Goal: Transaction & Acquisition: Obtain resource

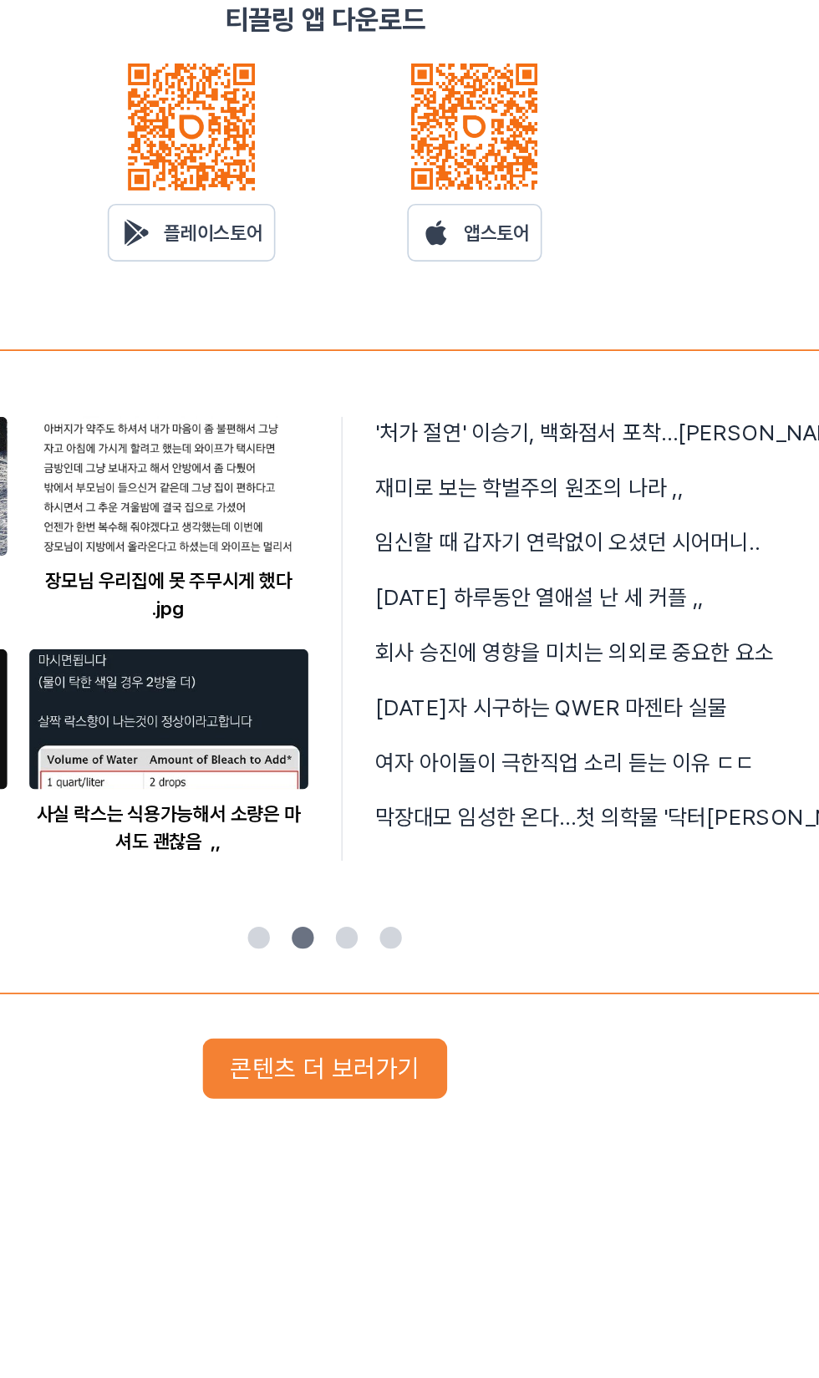
scroll to position [8, 0]
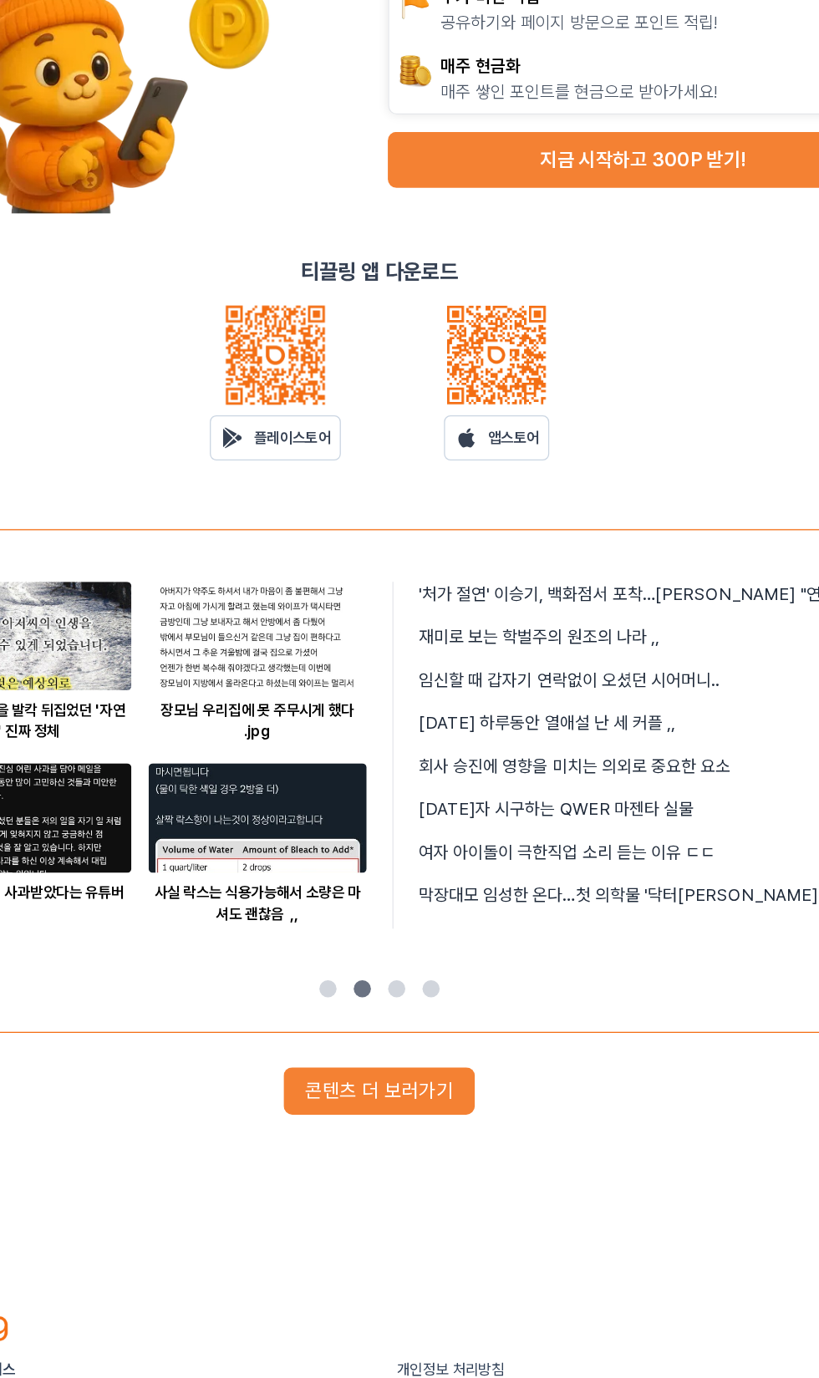
click at [655, 308] on button "지금 시작하고 300P 받기!" at bounding box center [614, 300] width 396 height 43
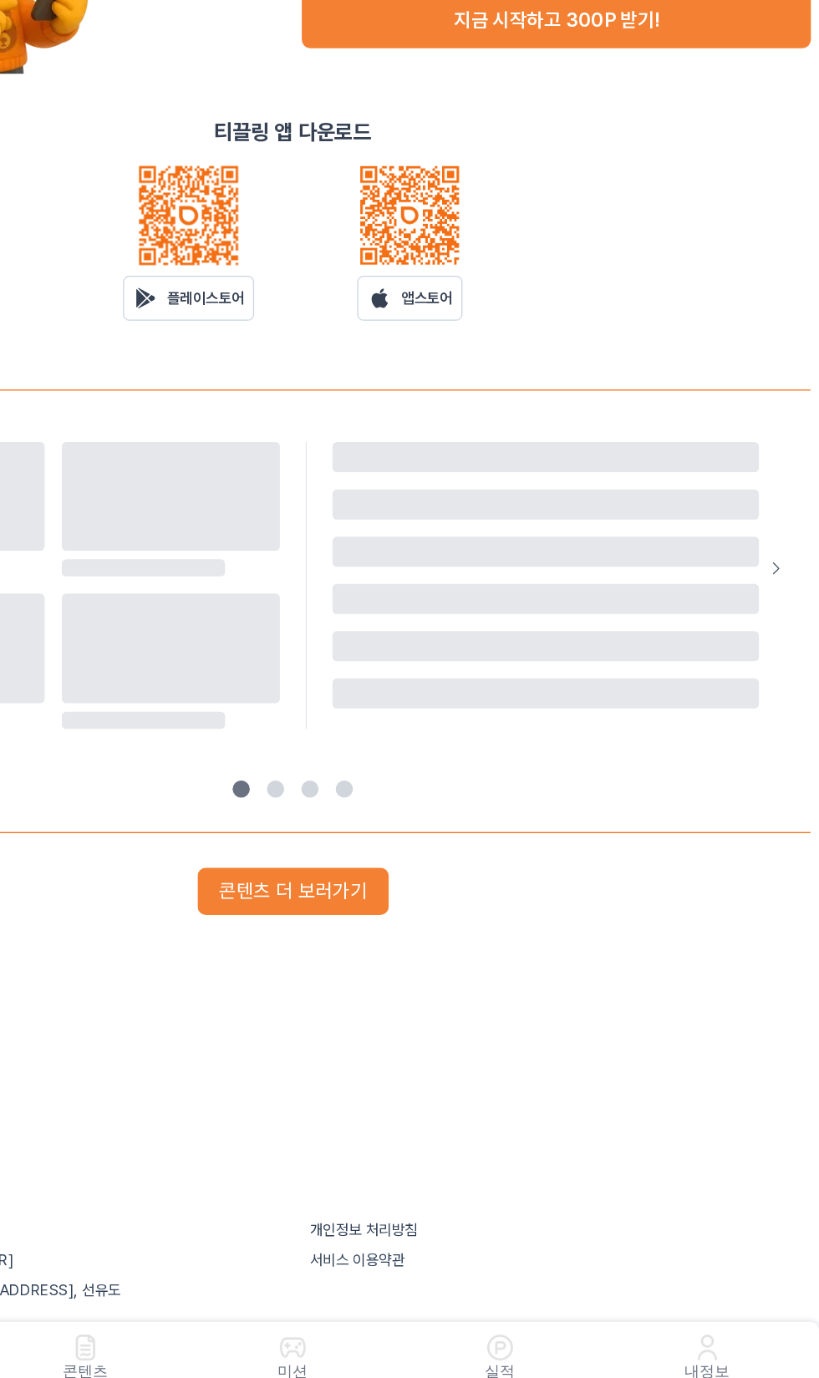
scroll to position [8, 0]
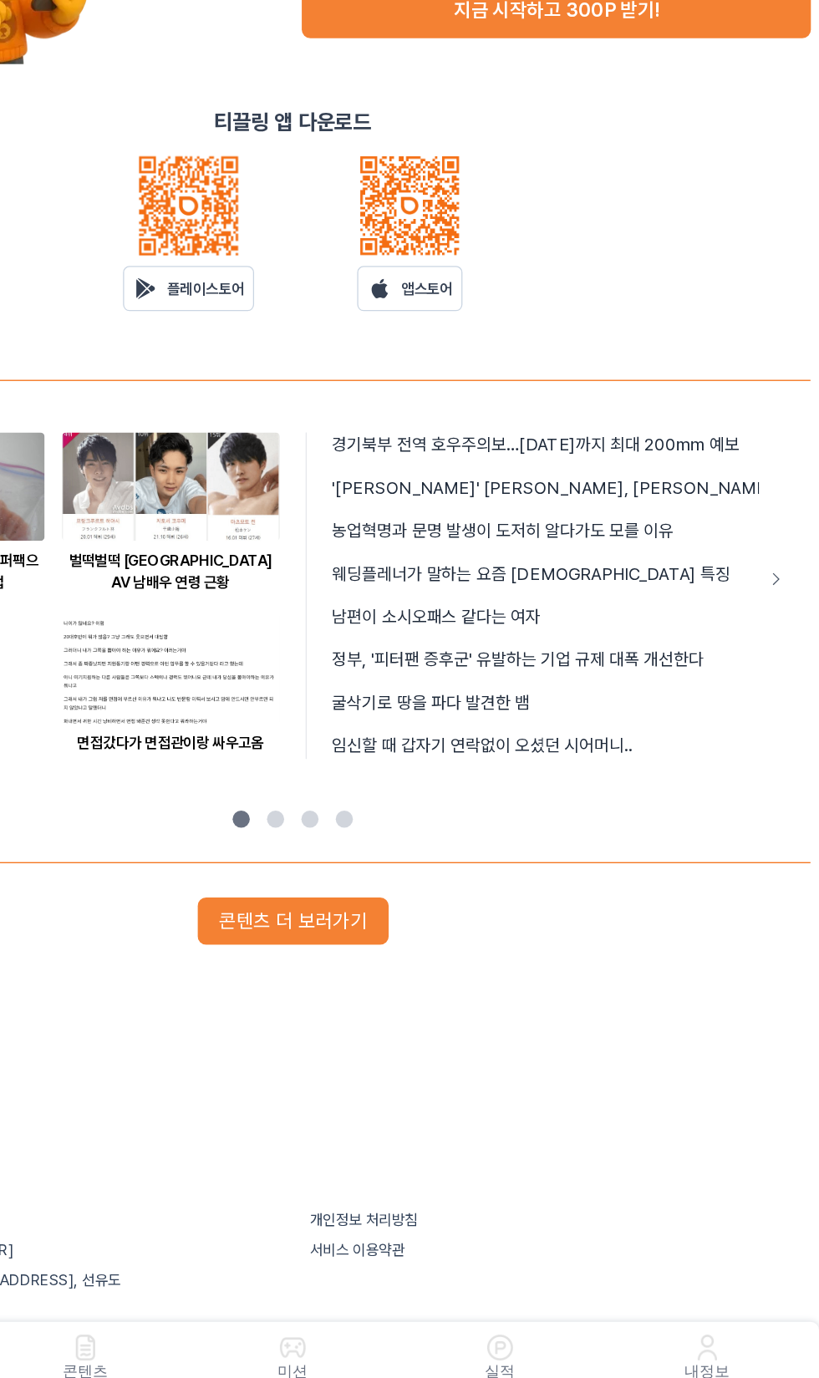
click at [415, 1016] on button "콘텐츠 더 보러가기" at bounding box center [409, 1009] width 149 height 37
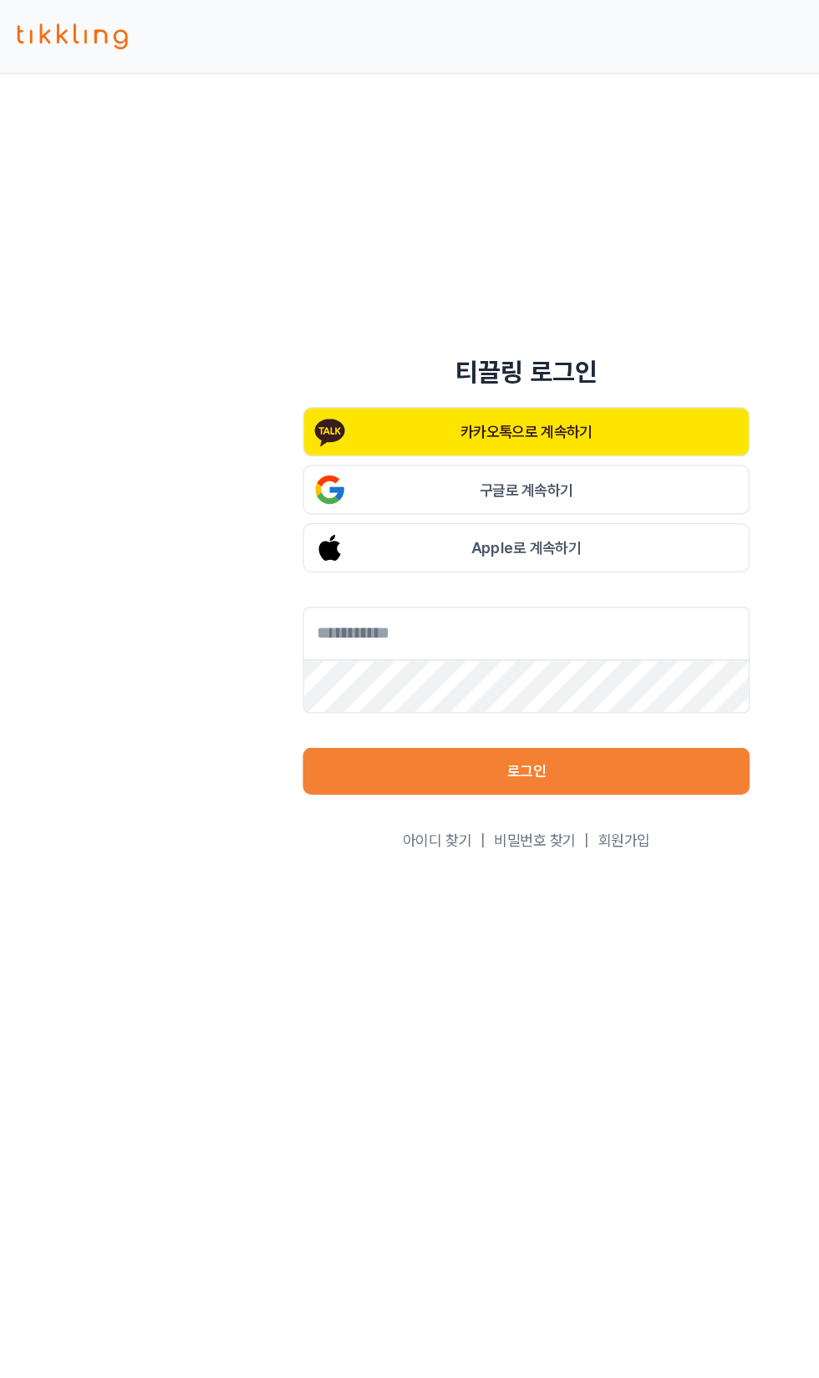
scroll to position [8, 0]
